Goal: Find specific page/section: Find specific page/section

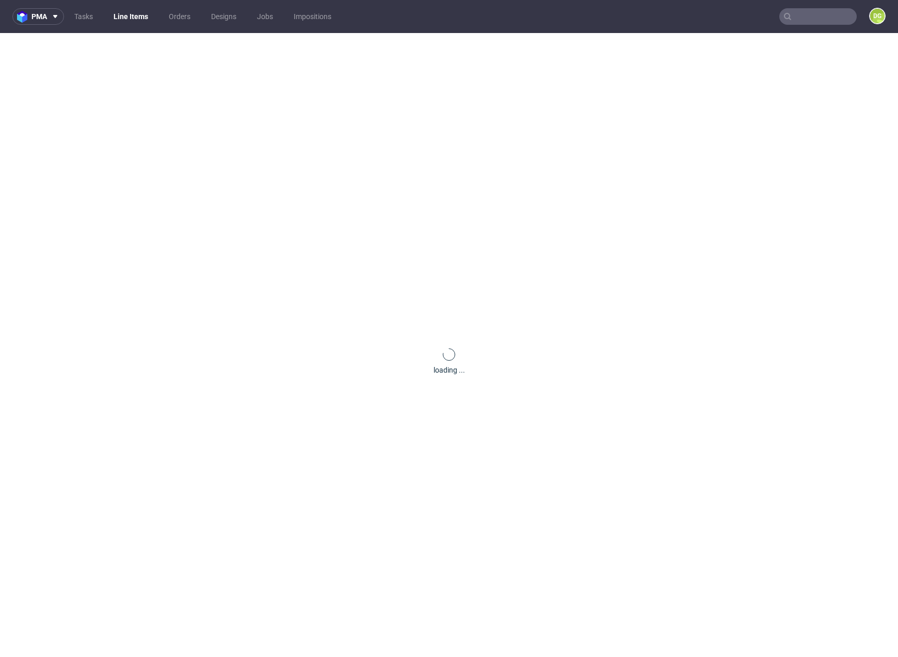
click at [804, 18] on input "text" at bounding box center [817, 16] width 77 height 17
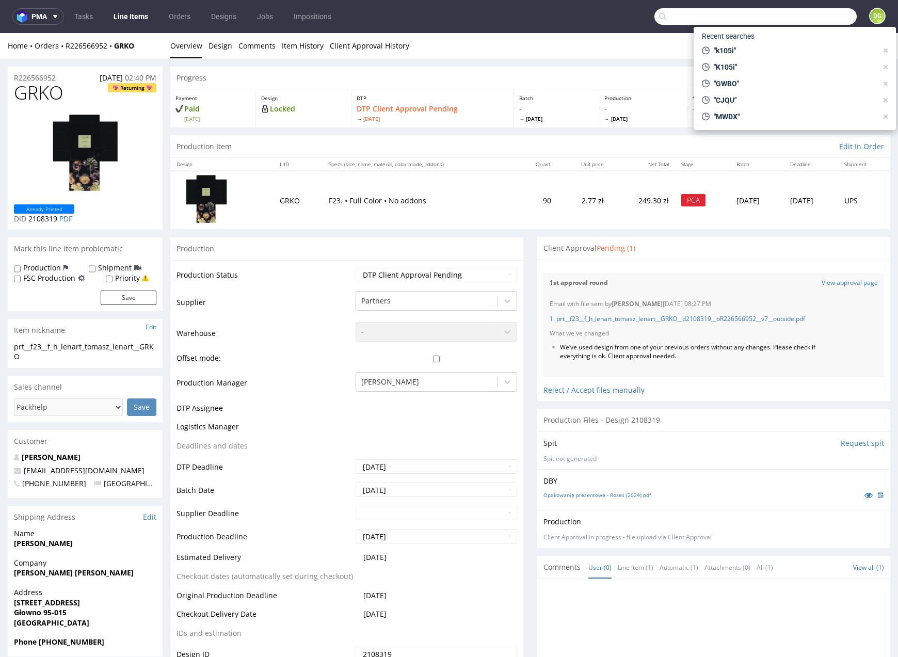
paste input "GYOQ"
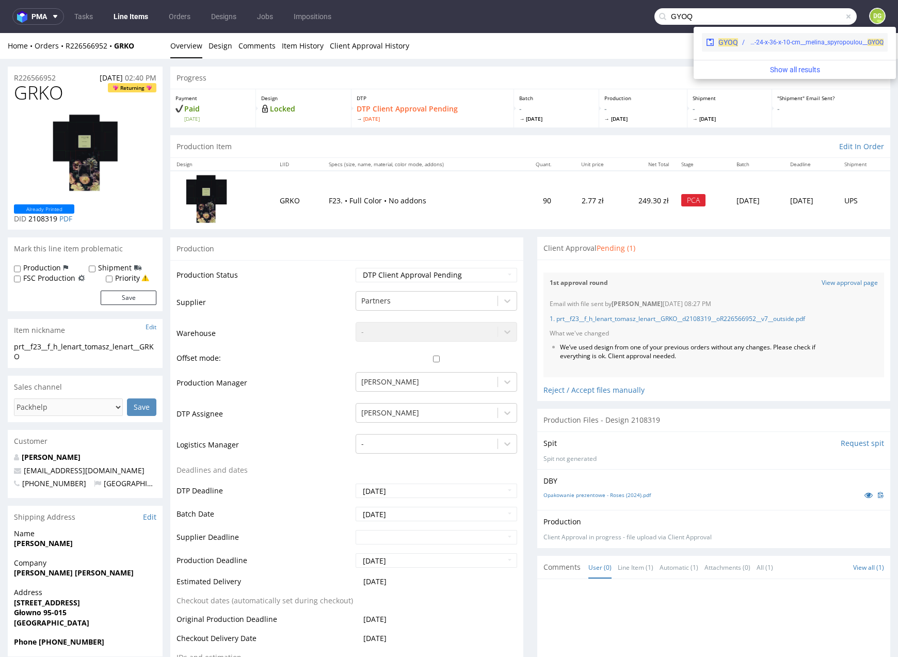
type input "GYOQ"
click at [717, 42] on span at bounding box center [712, 42] width 12 height 8
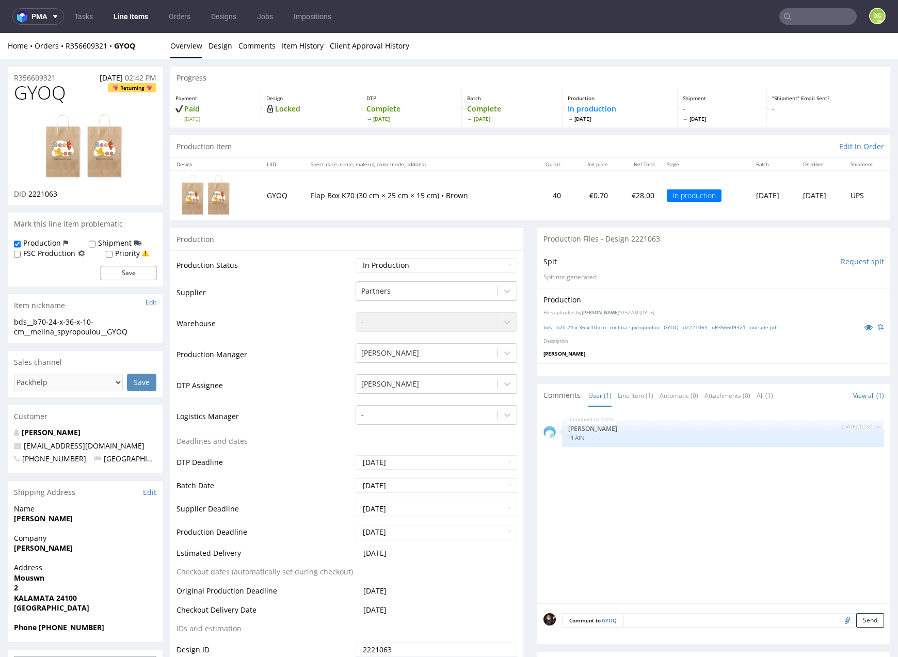
click at [138, 6] on nav "pma Tasks Line Items Orders Designs Jobs Impositions DG" at bounding box center [449, 16] width 898 height 33
click at [135, 14] on link "Line Items" at bounding box center [130, 16] width 47 height 17
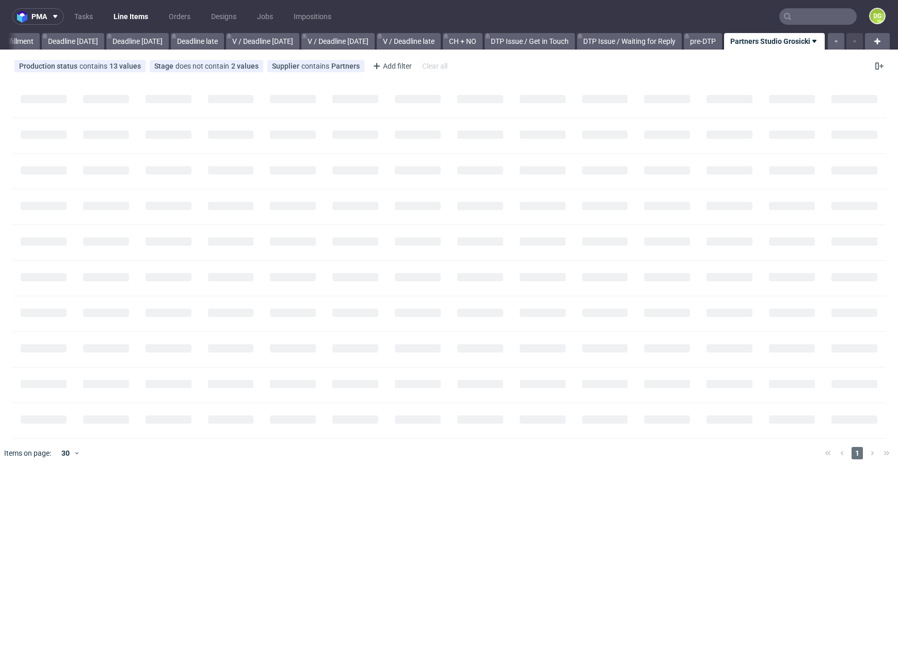
scroll to position [0, 1081]
